Goal: Information Seeking & Learning: Learn about a topic

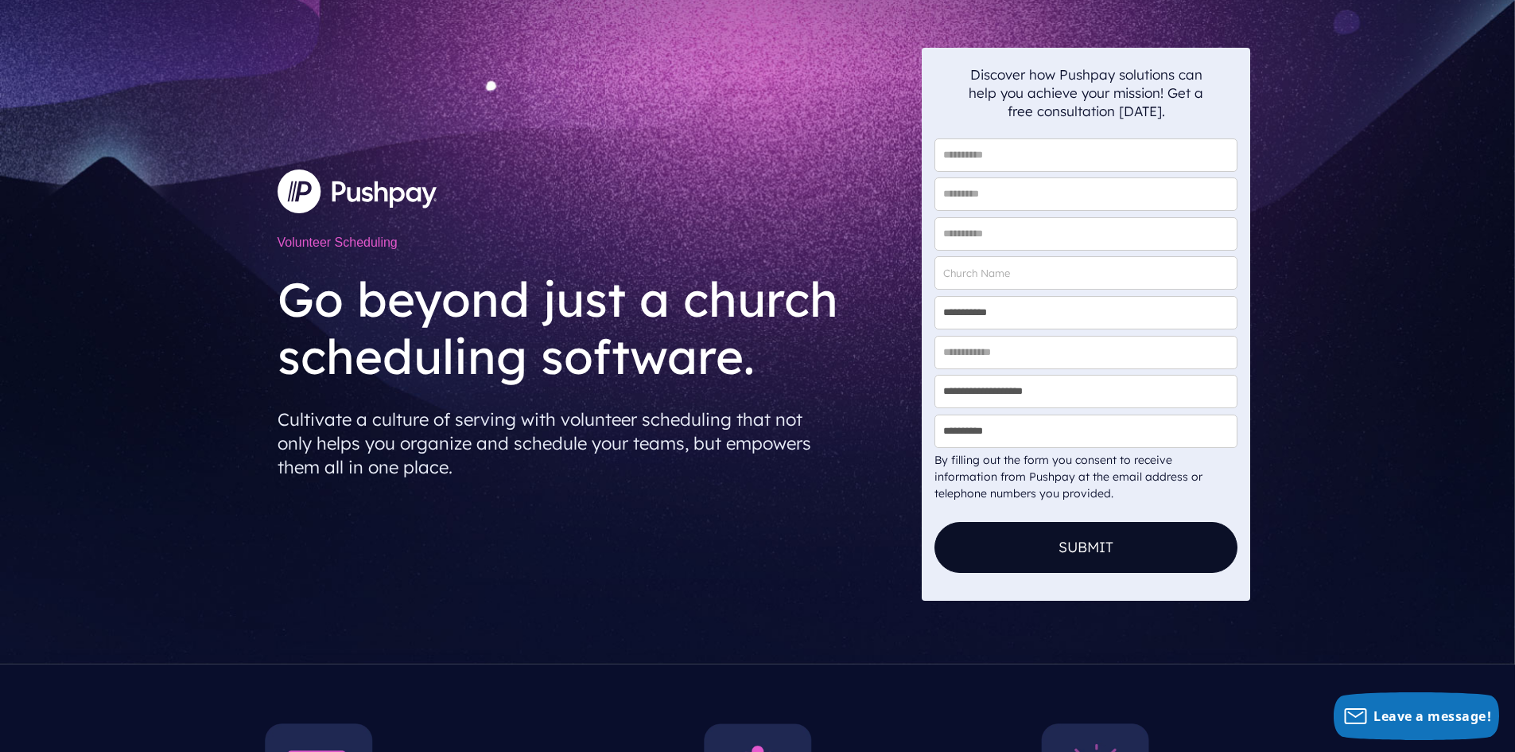
click at [243, 268] on div "**********" at bounding box center [757, 332] width 1515 height 664
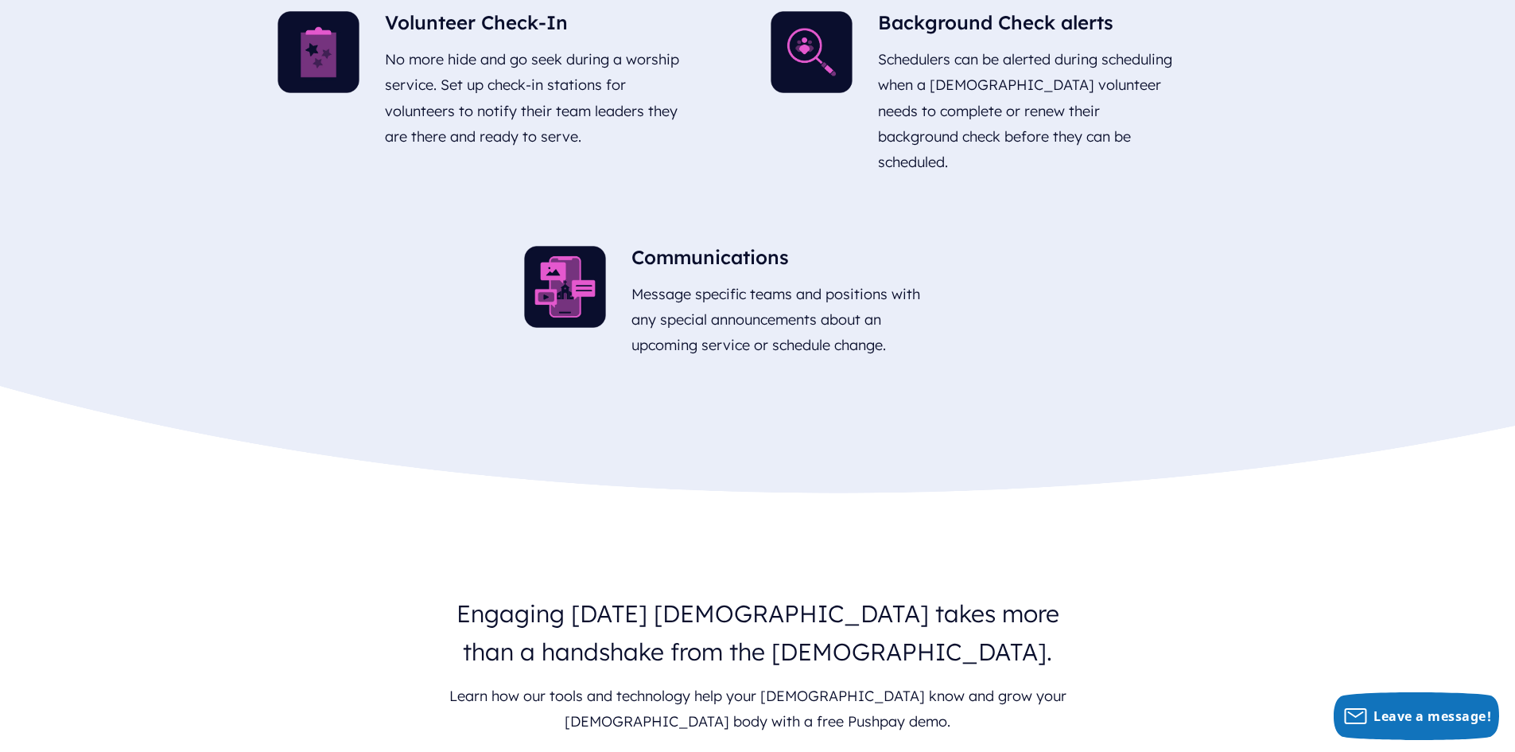
scroll to position [2148, 0]
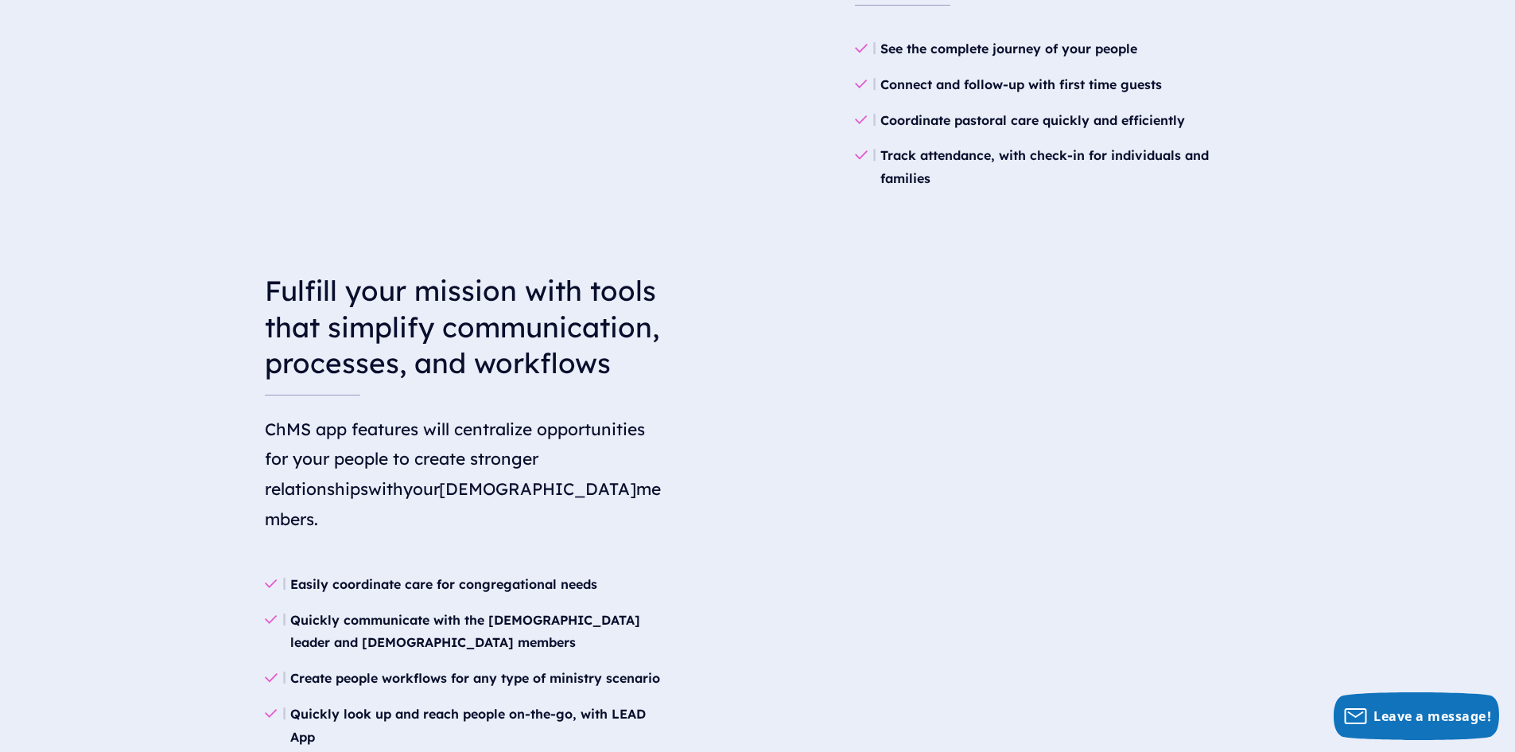
scroll to position [1750, 0]
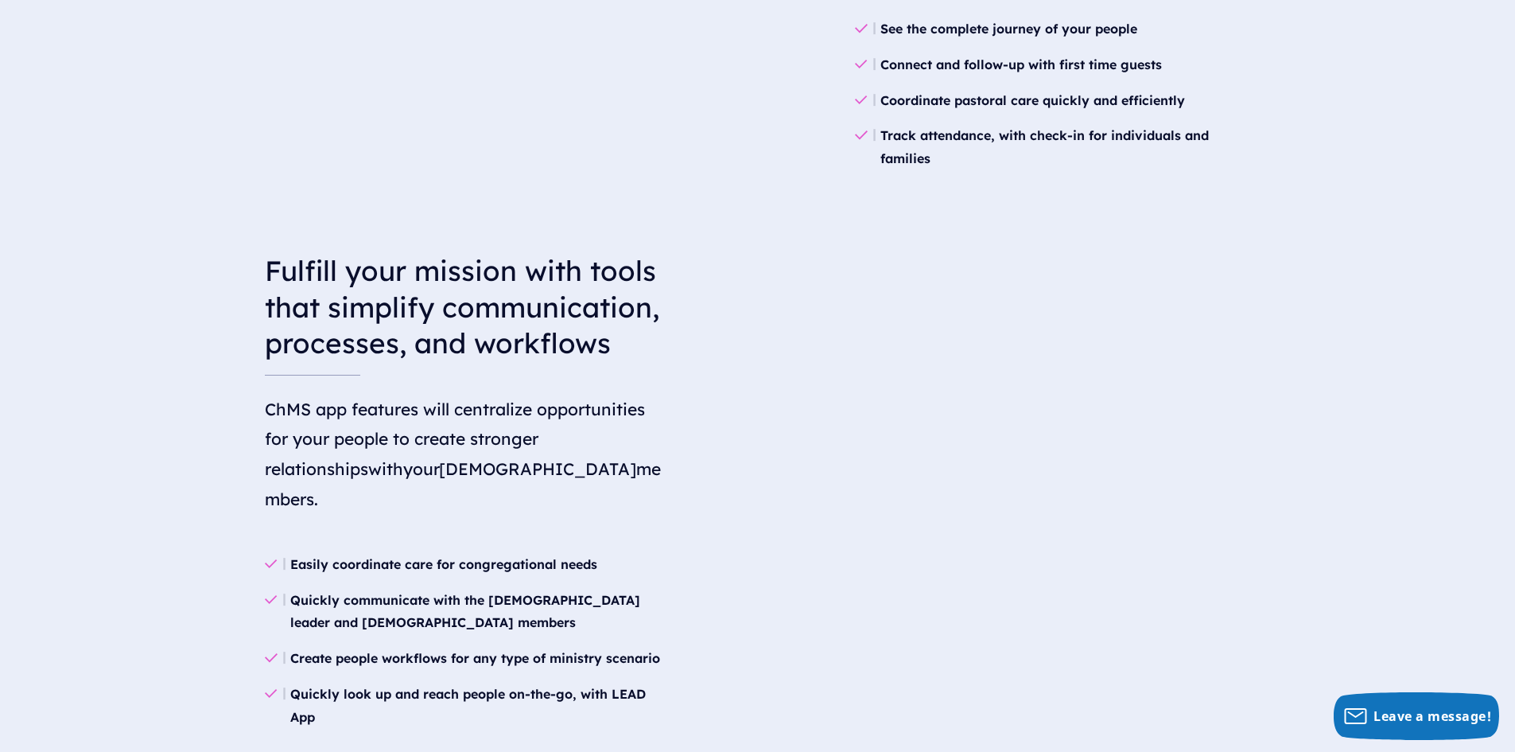
click at [169, 321] on div "Fulfill your mission with tools that simplify communication, processes, and wor…" at bounding box center [757, 494] width 1515 height 558
click at [199, 299] on div "Fulfill your mission with tools that simplify communication, processes, and wor…" at bounding box center [757, 494] width 1515 height 558
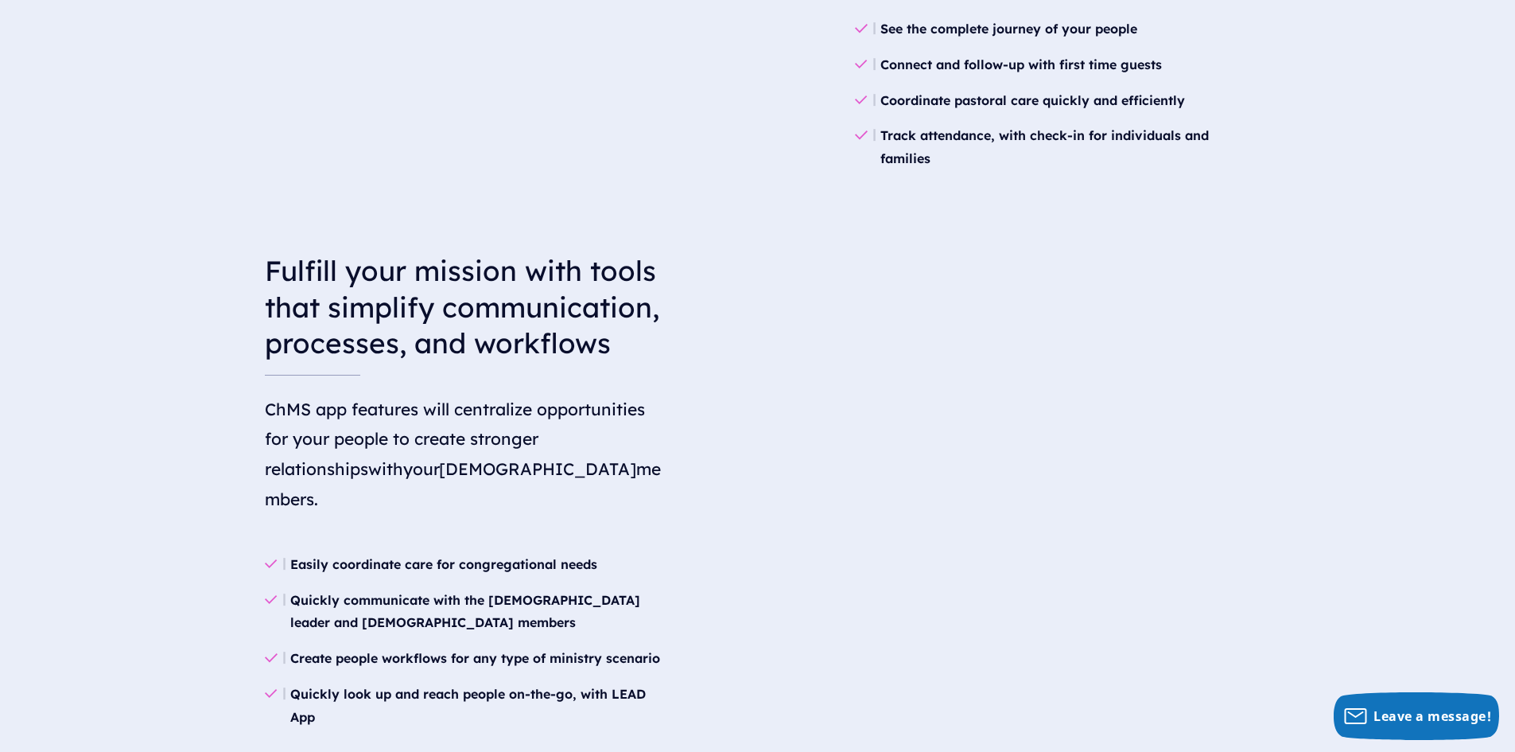
click at [199, 299] on div "Fulfill your mission with tools that simplify communication, processes, and wor…" at bounding box center [757, 494] width 1515 height 558
click at [192, 298] on div "Fulfill your mission with tools that simplify communication, processes, and wor…" at bounding box center [757, 494] width 1515 height 558
click at [181, 307] on div "Fulfill your mission with tools that simplify communication, processes, and wor…" at bounding box center [757, 494] width 1515 height 558
click at [123, 333] on div "Fulfill your mission with tools that simplify communication, processes, and wor…" at bounding box center [757, 494] width 1515 height 558
